Goal: Task Accomplishment & Management: Manage account settings

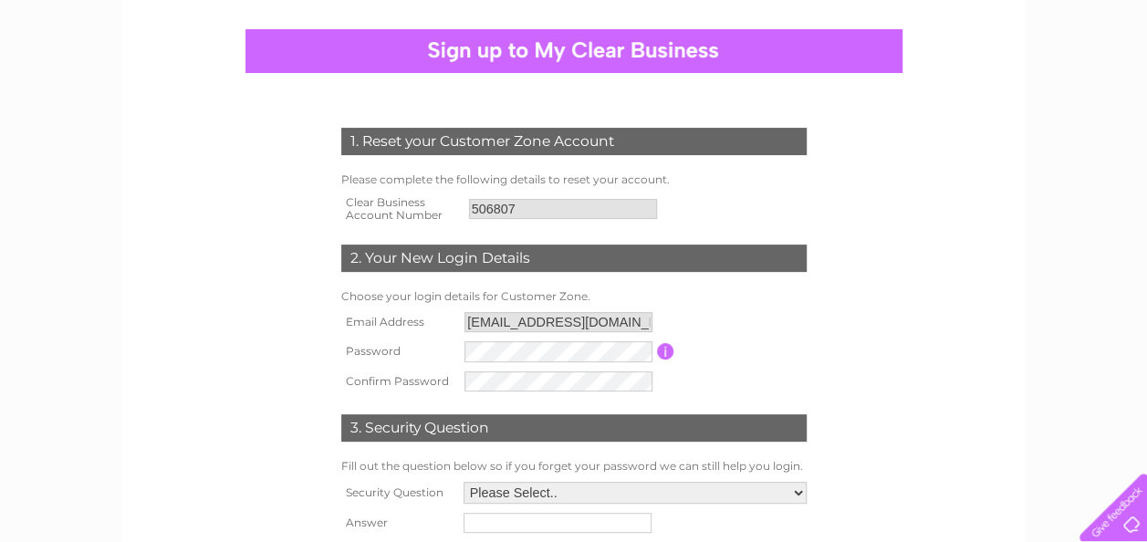
scroll to position [182, 0]
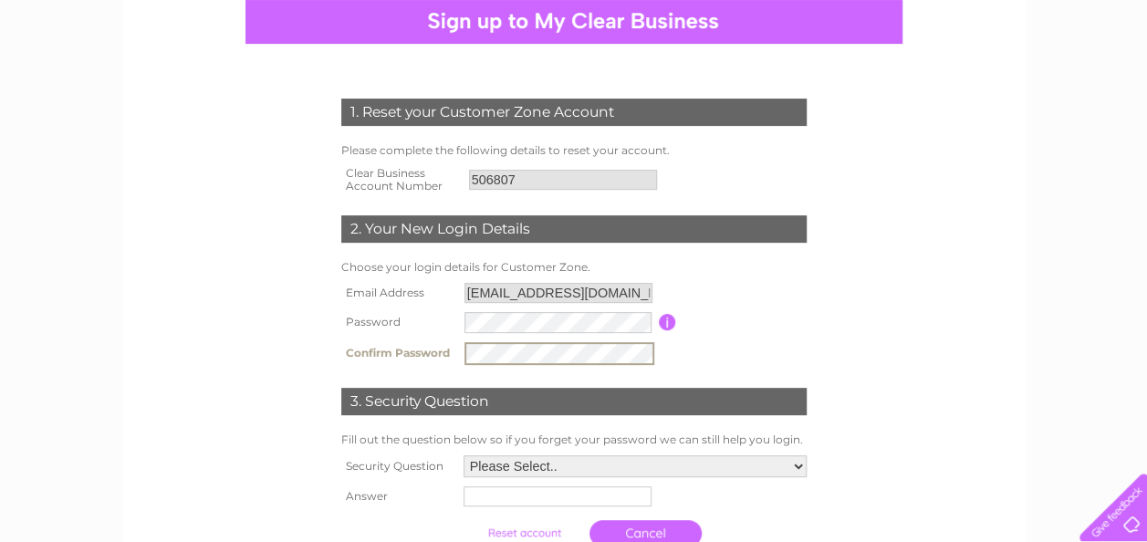
click at [668, 325] on input "button" at bounding box center [667, 322] width 17 height 16
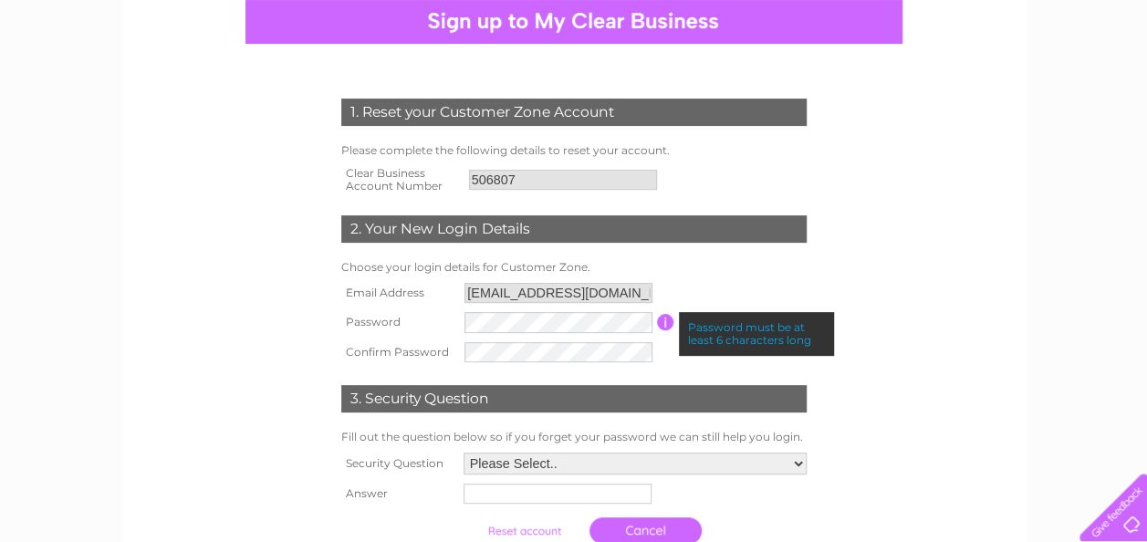
click at [668, 325] on input "button" at bounding box center [665, 322] width 17 height 16
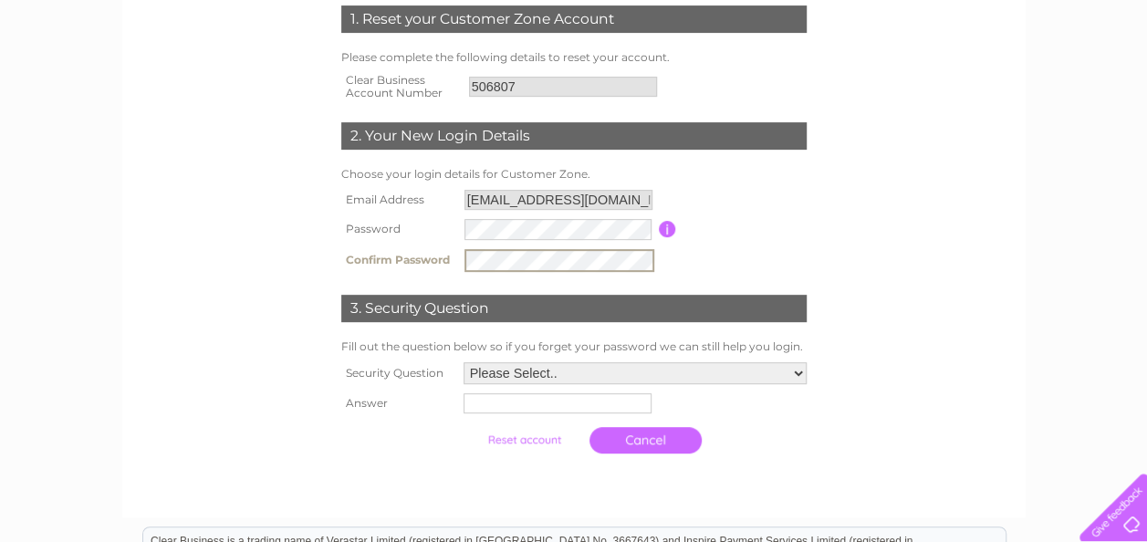
scroll to position [456, 0]
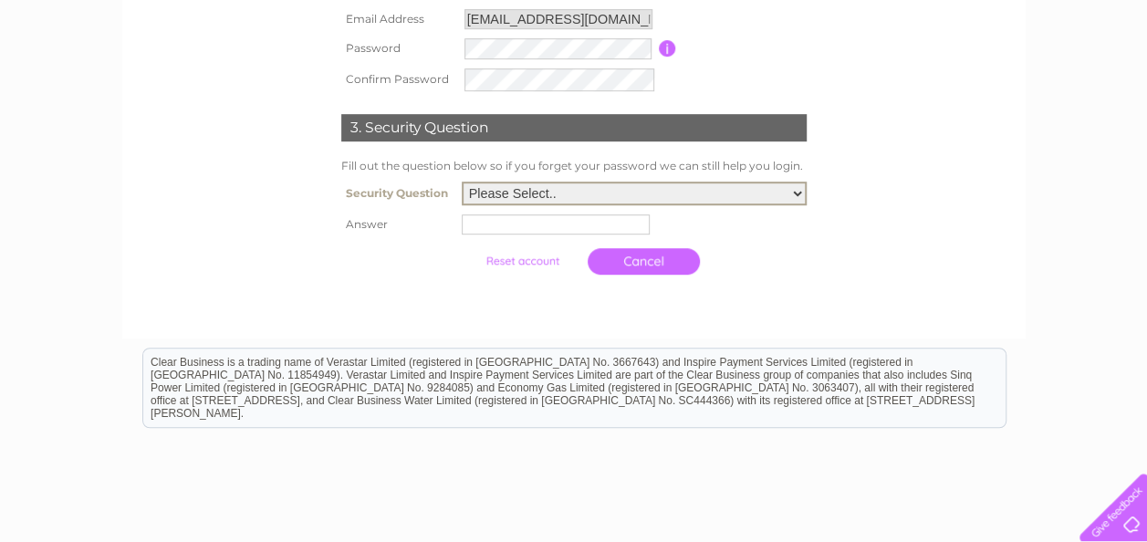
click at [795, 190] on select "Please Select.. In what town or city was your first job? In what town or city d…" at bounding box center [634, 194] width 345 height 24
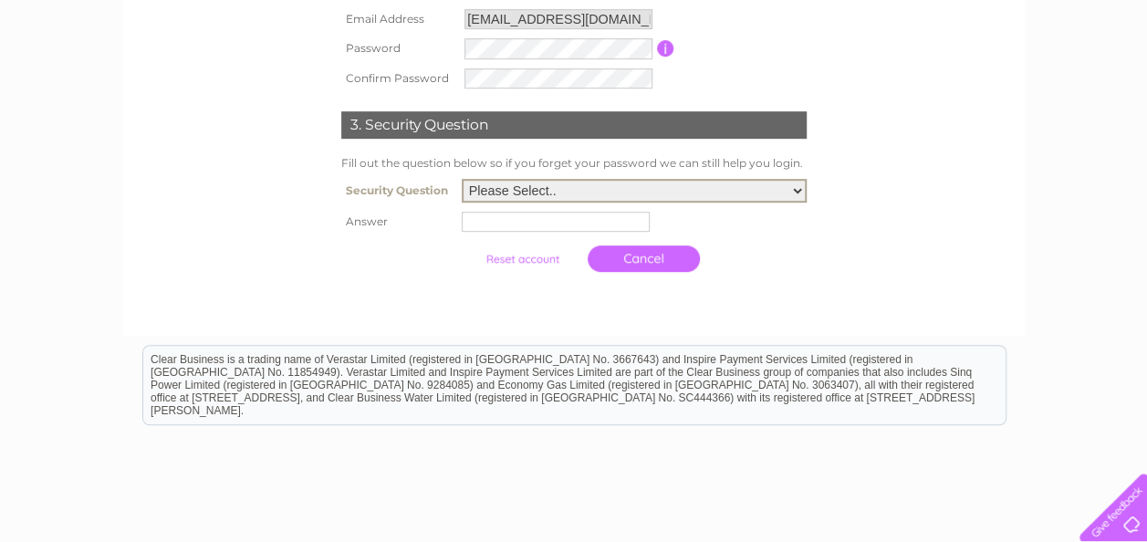
click at [375, 285] on div at bounding box center [574, 299] width 555 height 36
click at [569, 221] on input "text" at bounding box center [558, 220] width 188 height 20
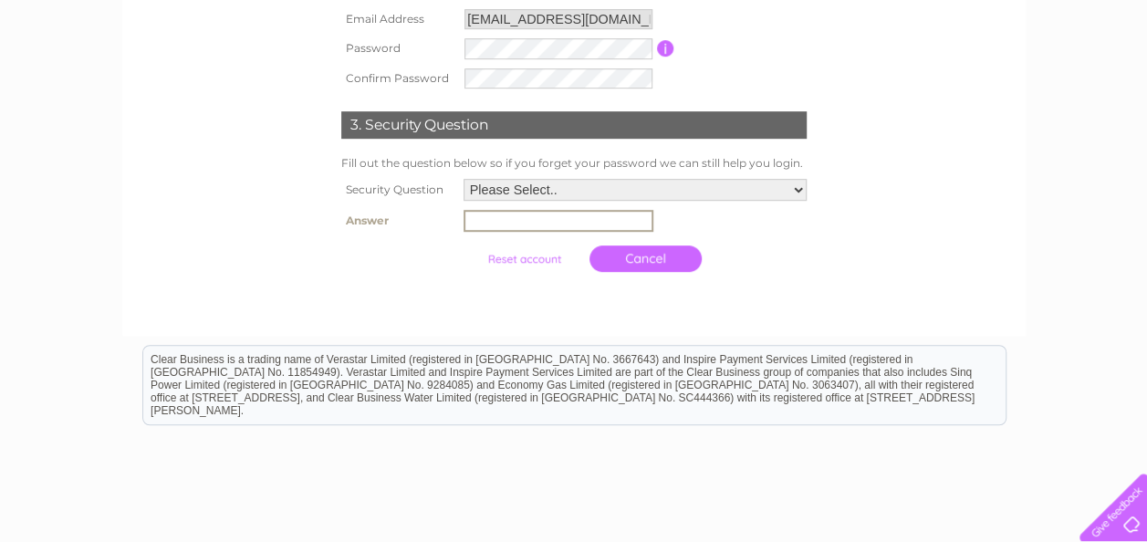
type input "Cumbernauld"
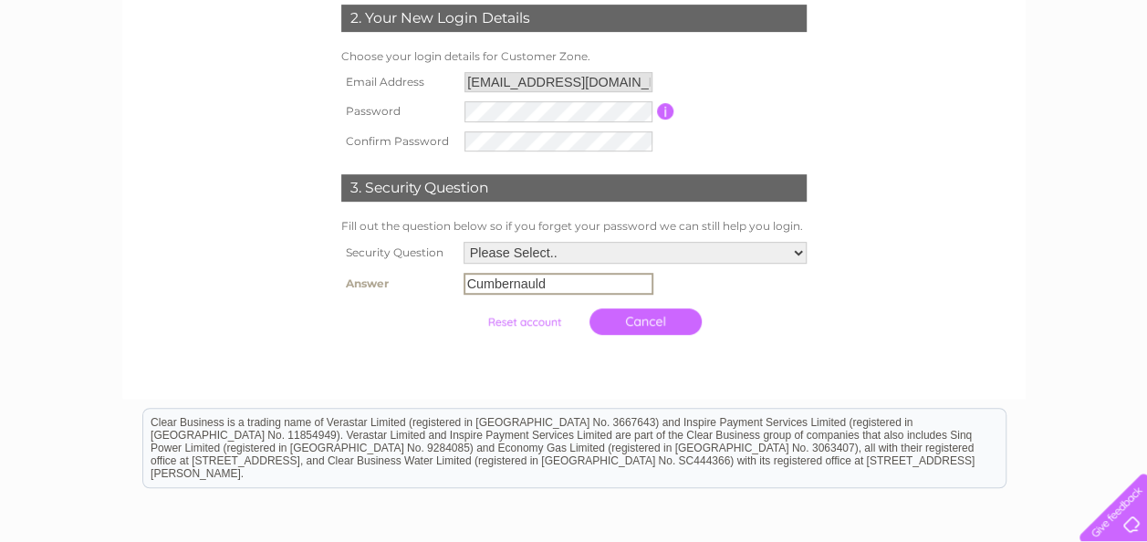
scroll to position [365, 0]
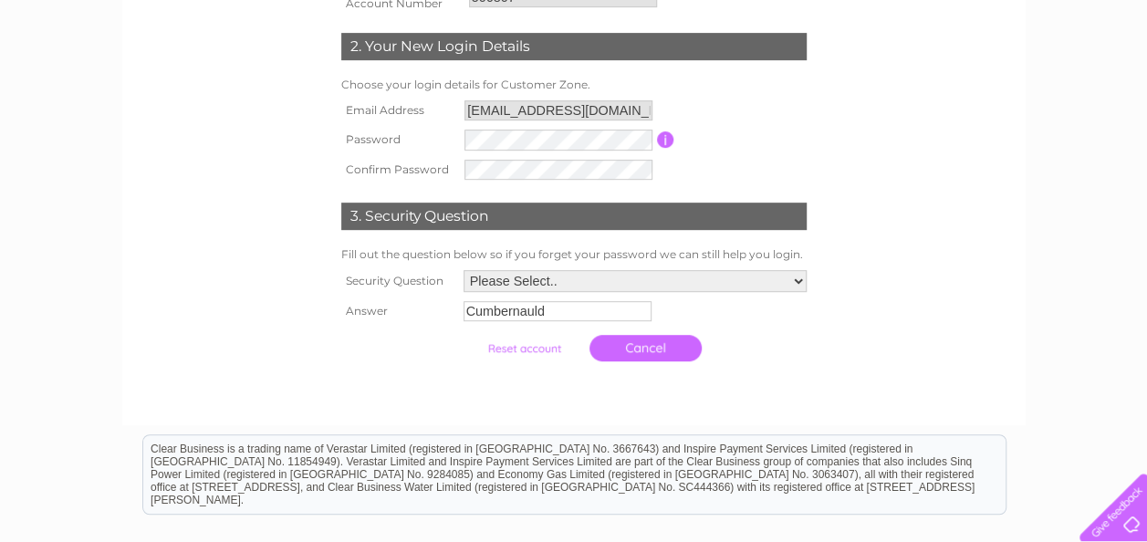
click at [516, 354] on input "submit" at bounding box center [524, 349] width 112 height 26
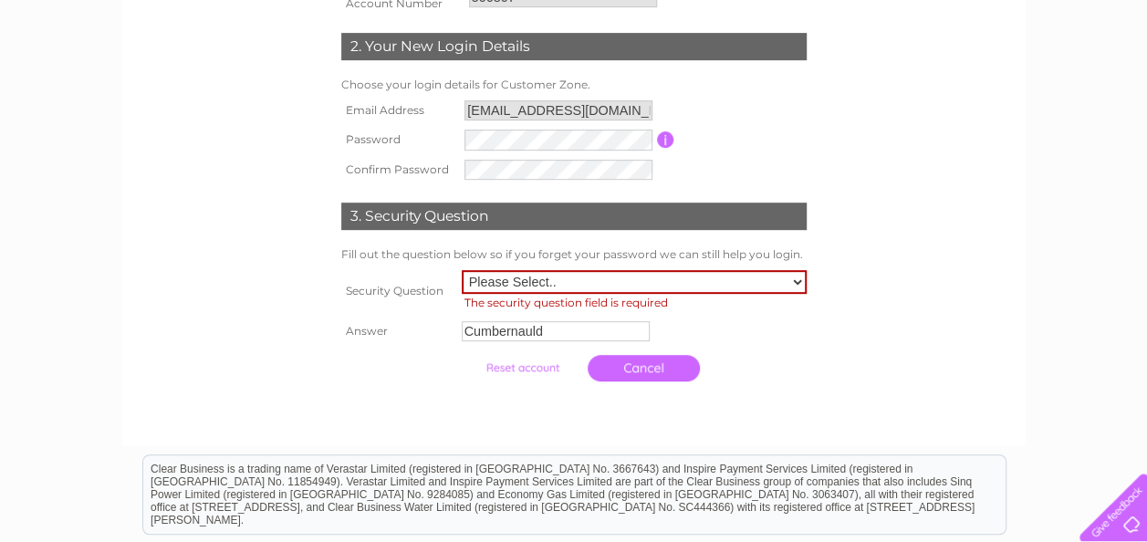
click at [644, 363] on link "Cancel" at bounding box center [644, 368] width 112 height 26
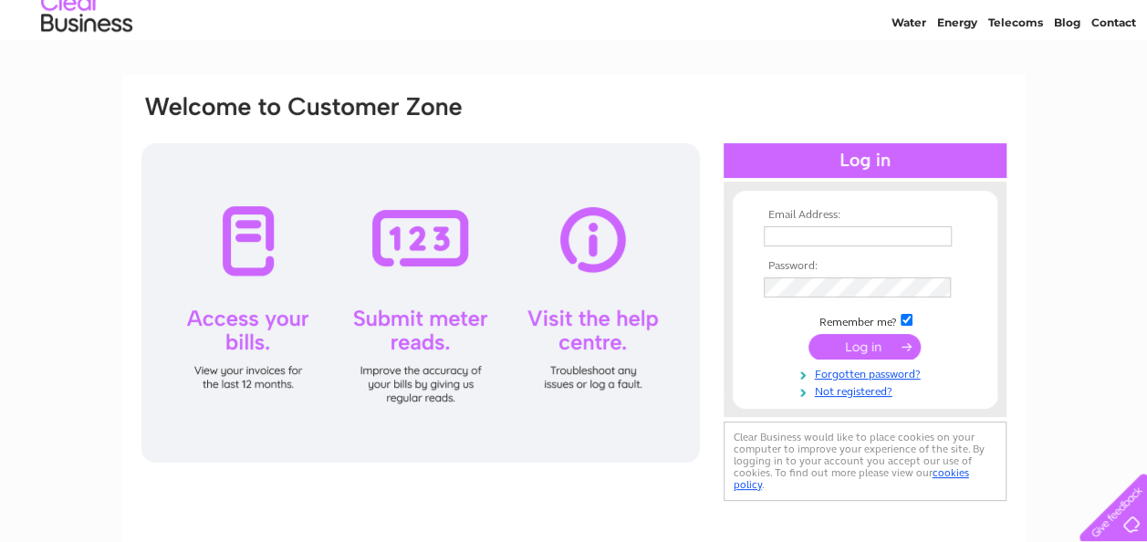
scroll to position [91, 0]
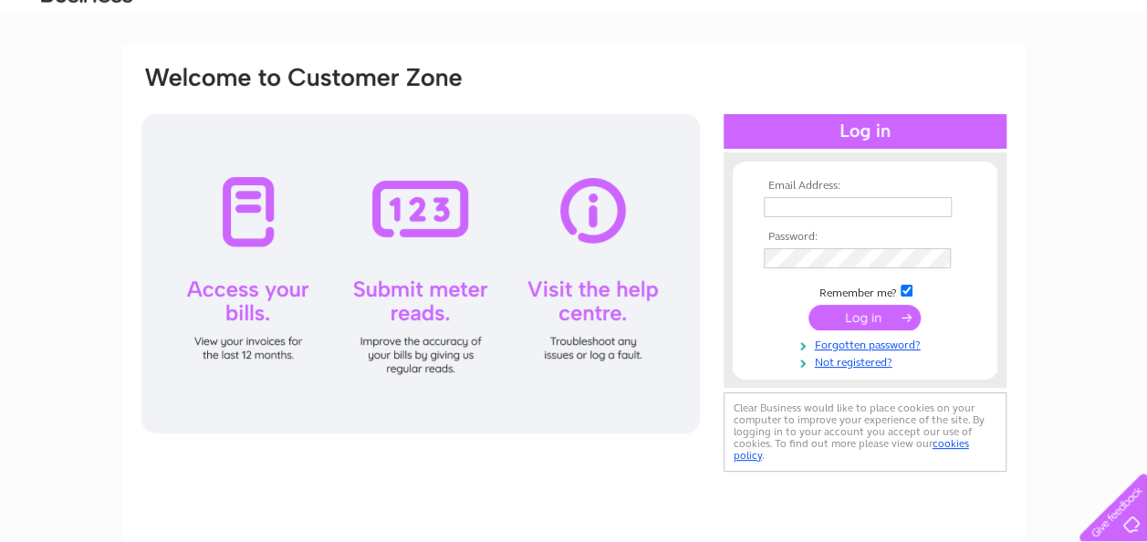
type input "[EMAIL_ADDRESS][DOMAIN_NAME]"
click at [853, 314] on input "submit" at bounding box center [864, 318] width 112 height 26
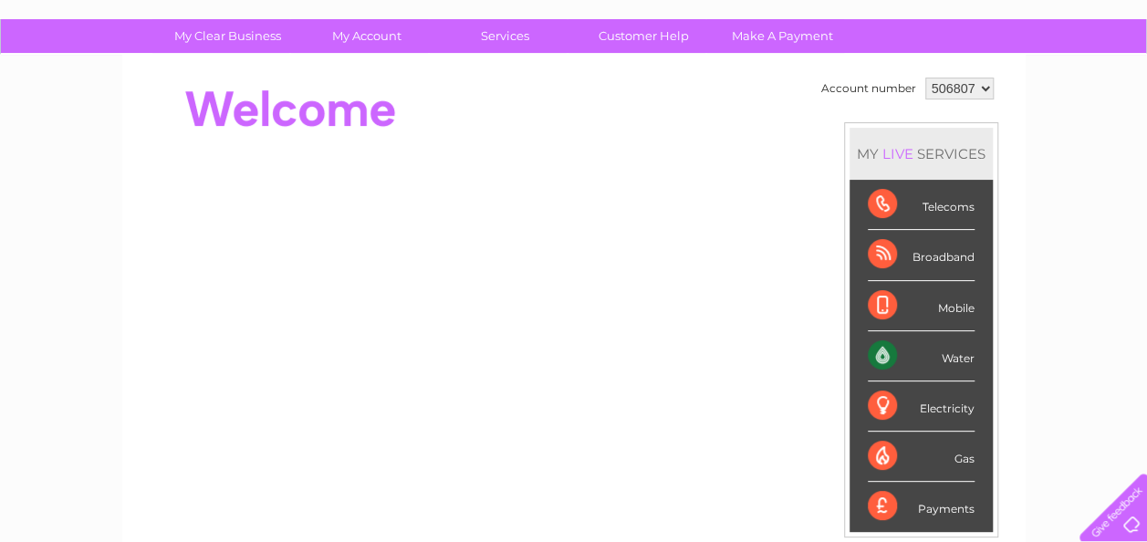
scroll to position [91, 0]
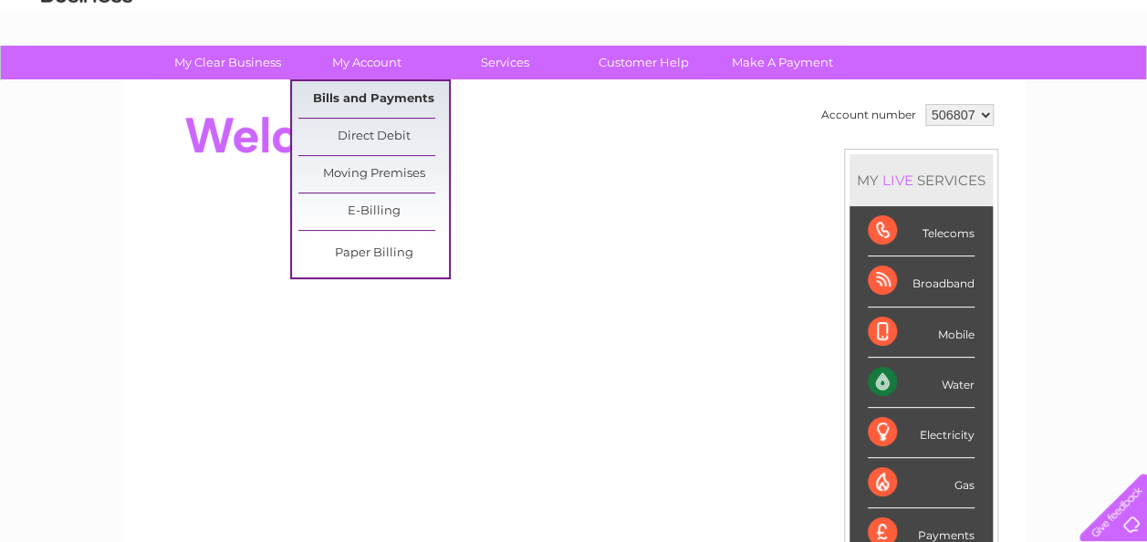
click at [356, 99] on link "Bills and Payments" at bounding box center [373, 99] width 151 height 36
